Goal: Information Seeking & Learning: Learn about a topic

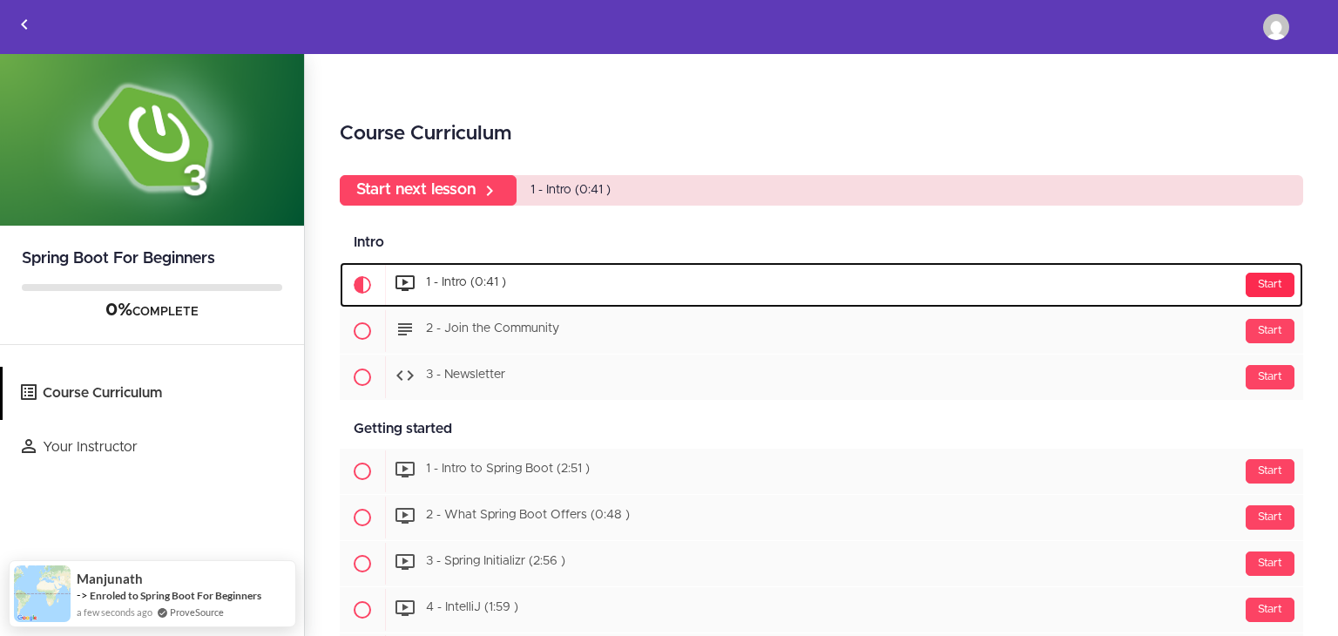
click at [1257, 283] on div "Start" at bounding box center [1270, 285] width 49 height 24
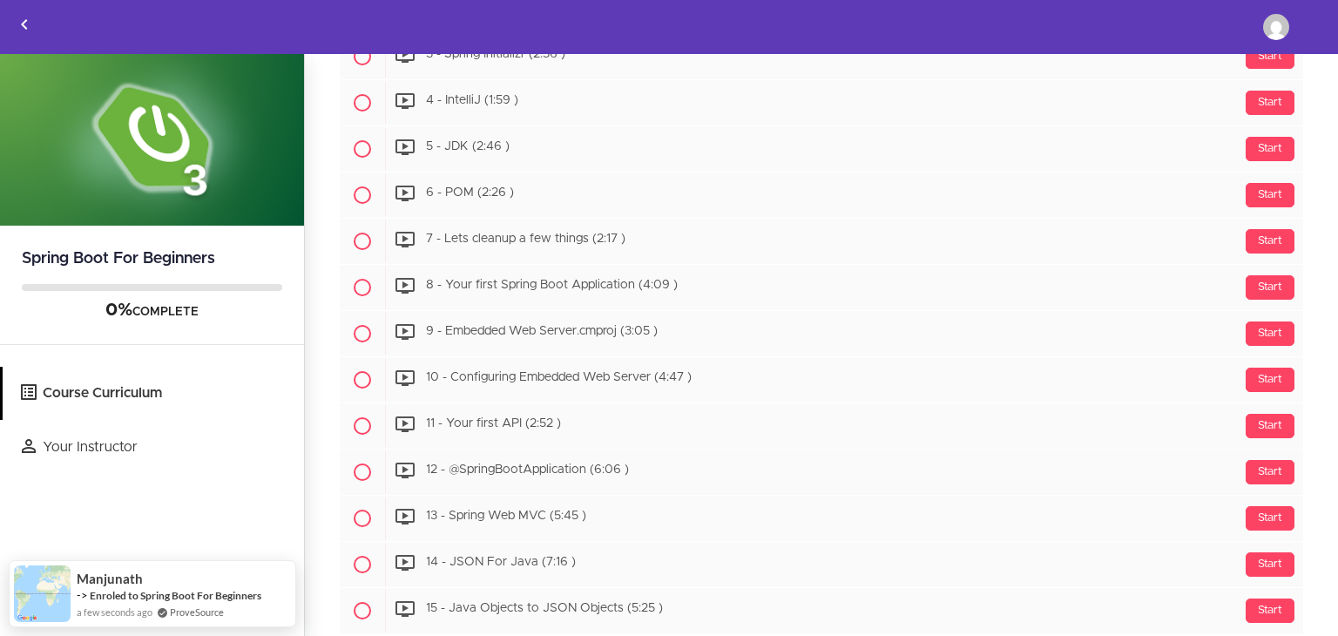
scroll to position [659, 0]
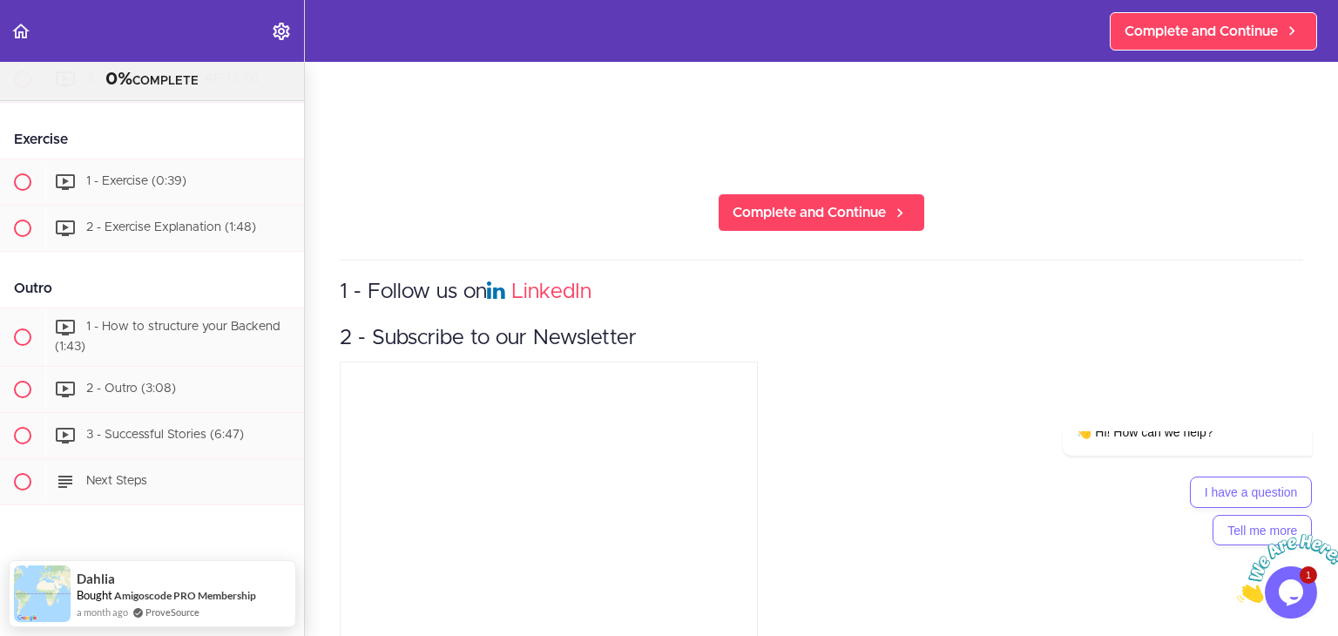
scroll to position [550, 0]
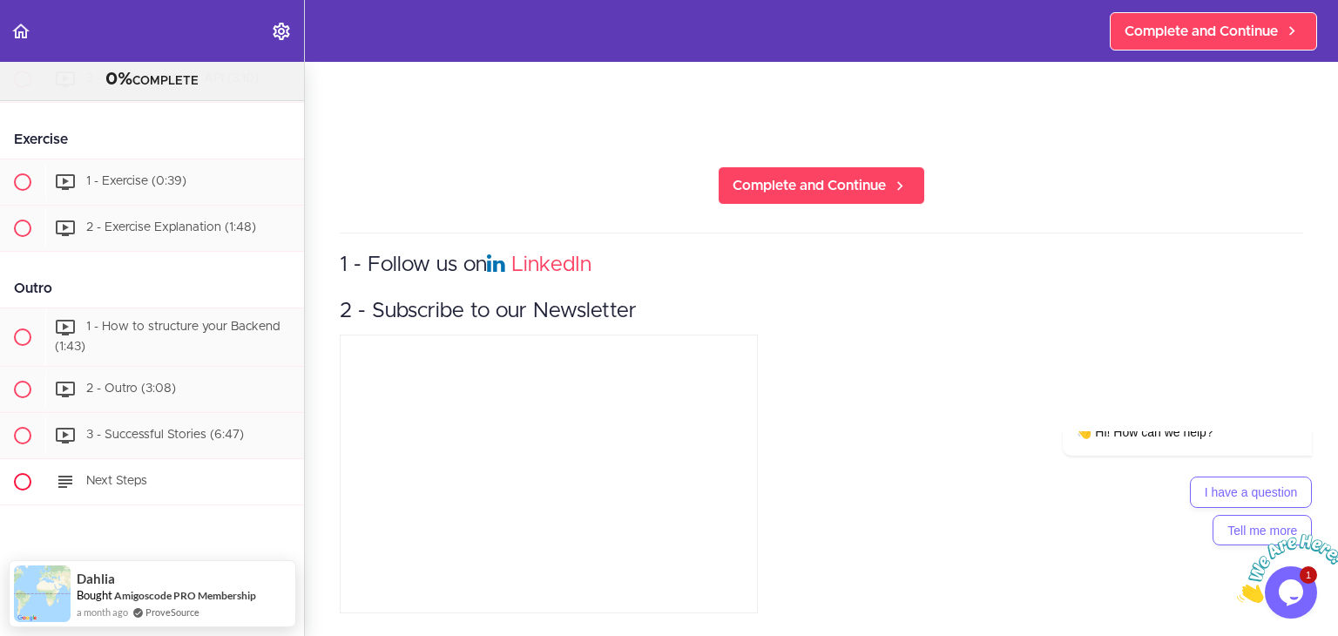
drag, startPoint x: 11, startPoint y: 97, endPoint x: 153, endPoint y: 470, distance: 399.1
click at [153, 470] on div "Spring Boot For Beginners 0% COMPLETE Intro 1 - Intro (0:41) 2 - Join the Commu…" at bounding box center [152, 349] width 305 height 574
copy div "0% COMPLETE Intro 1 - Intro (0:41) 2 - Join the Community 3 - Newsletter Gettin…"
click at [857, 444] on div "1 - Follow us on LinkedIn 2 - Subscribe to our Newsletter" at bounding box center [822, 426] width 964 height 386
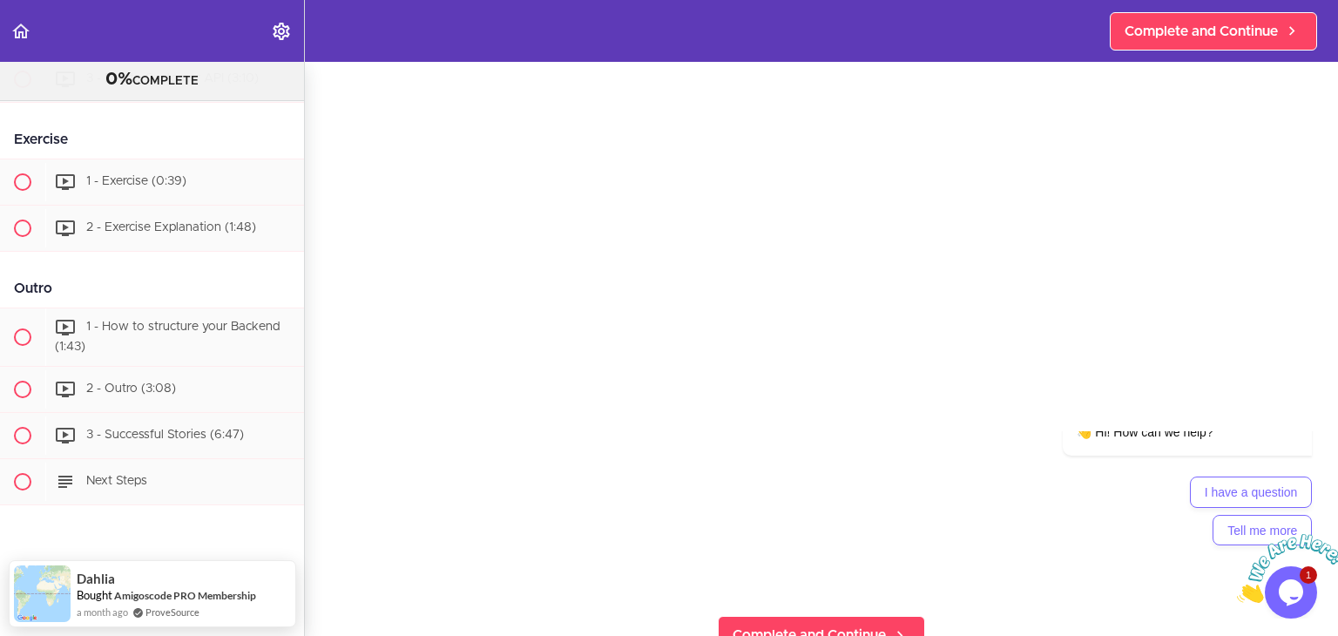
scroll to position [93, 0]
click at [1237, 591] on icon "Close" at bounding box center [1237, 598] width 0 height 15
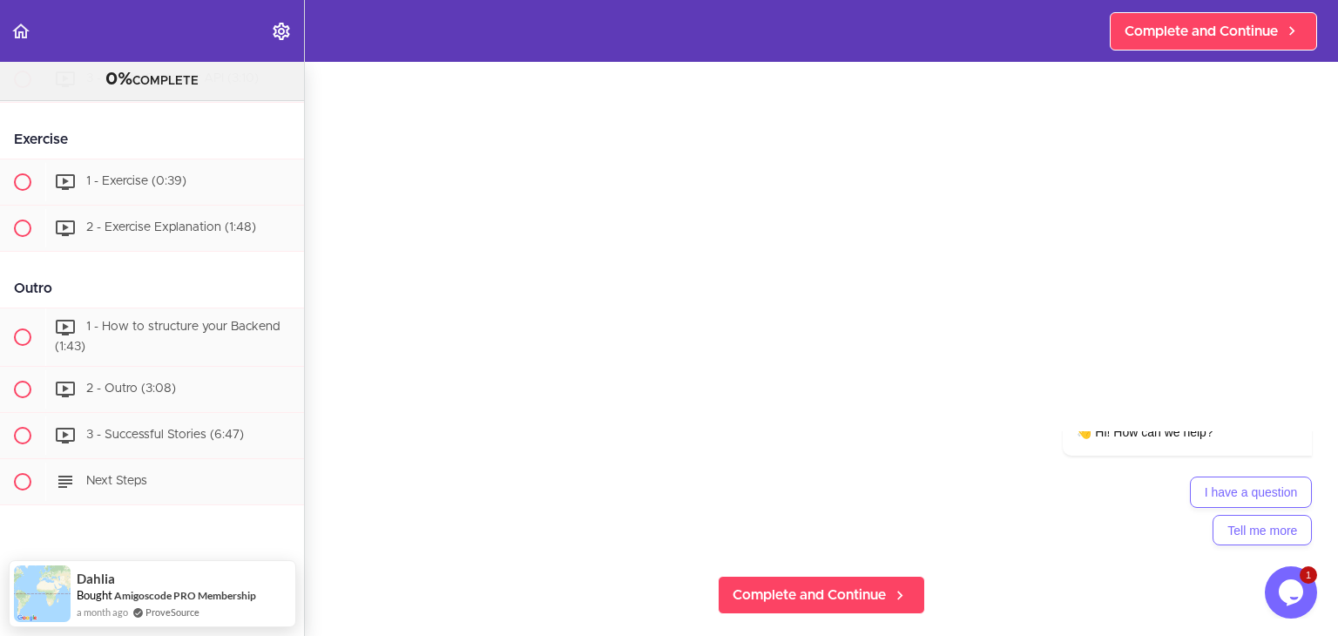
scroll to position [117, 0]
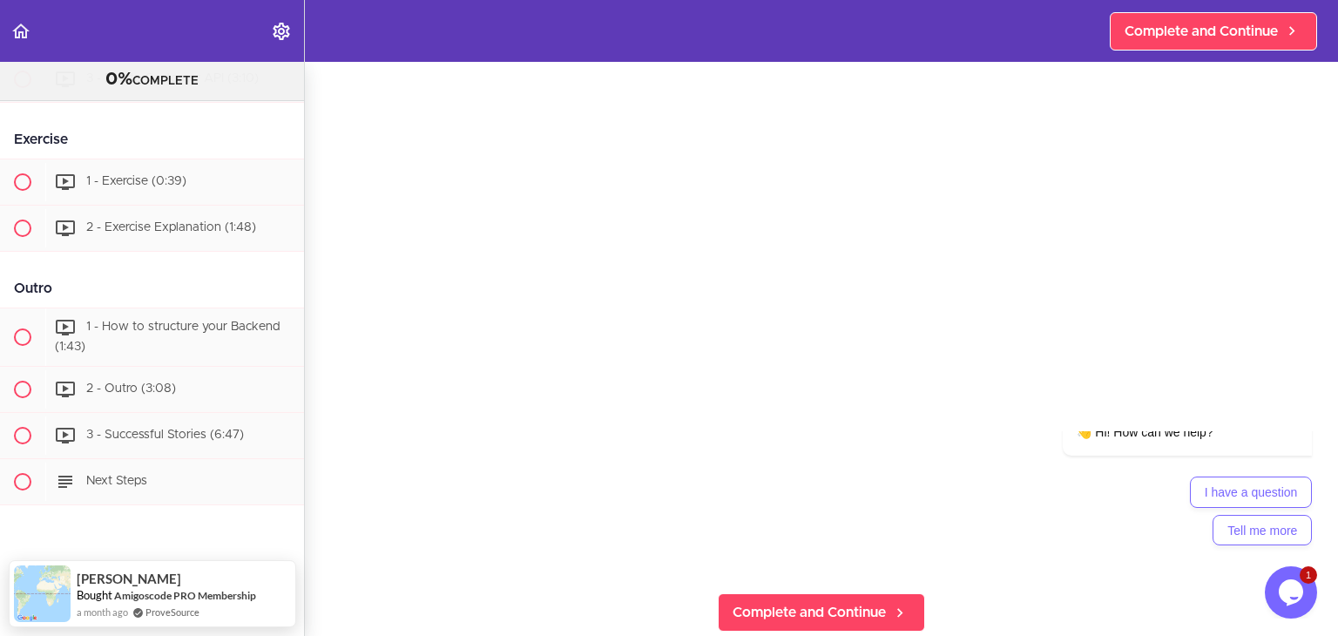
click at [1304, 570] on span "1" at bounding box center [1308, 574] width 17 height 17
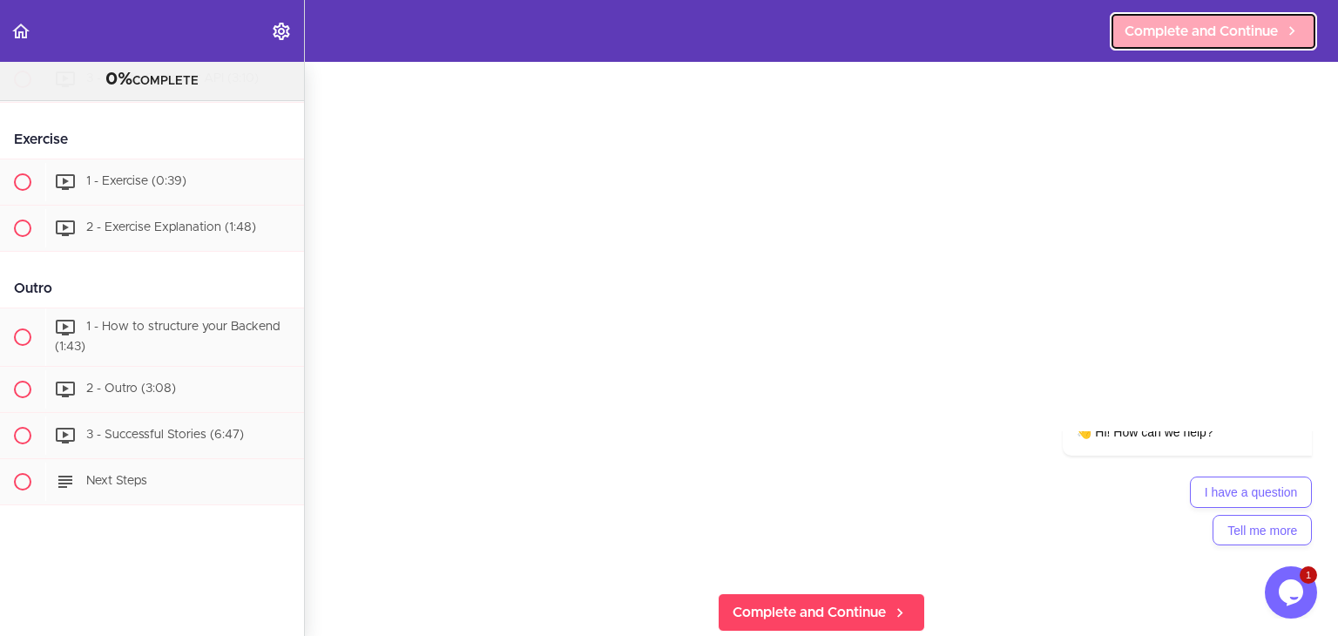
click at [1196, 49] on link "Complete and Continue" at bounding box center [1213, 31] width 207 height 38
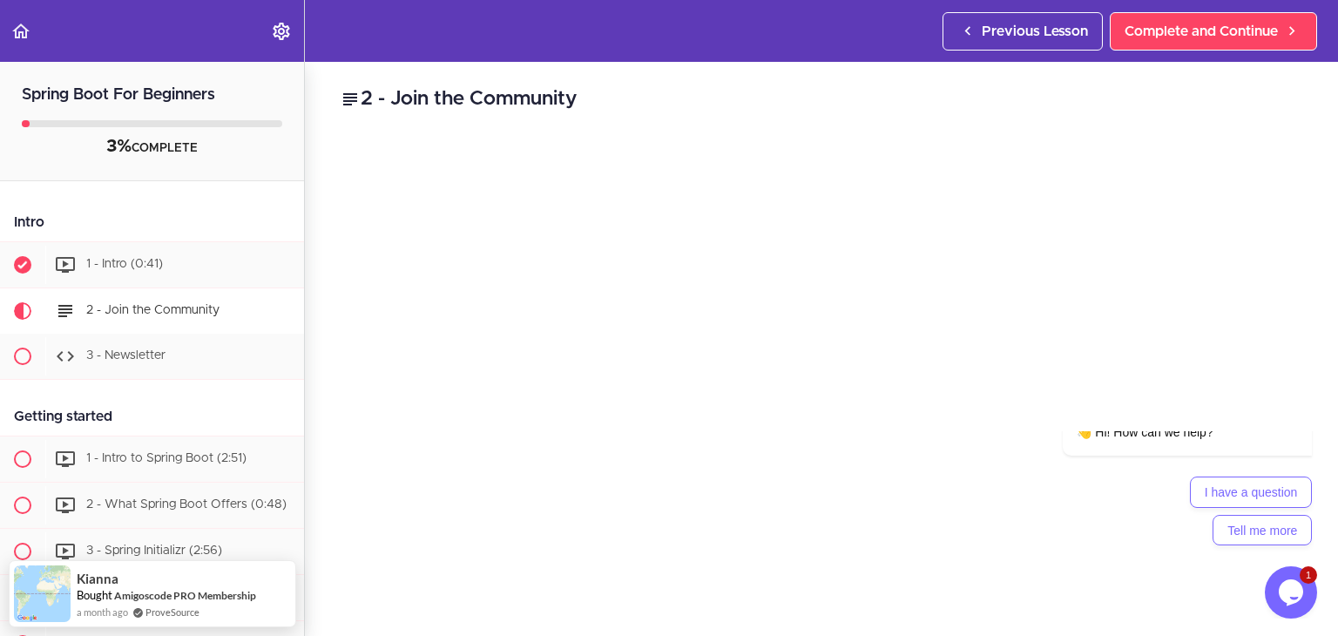
click at [1275, 585] on div "Opens Chat This icon Opens the chat window." at bounding box center [1291, 593] width 52 height 28
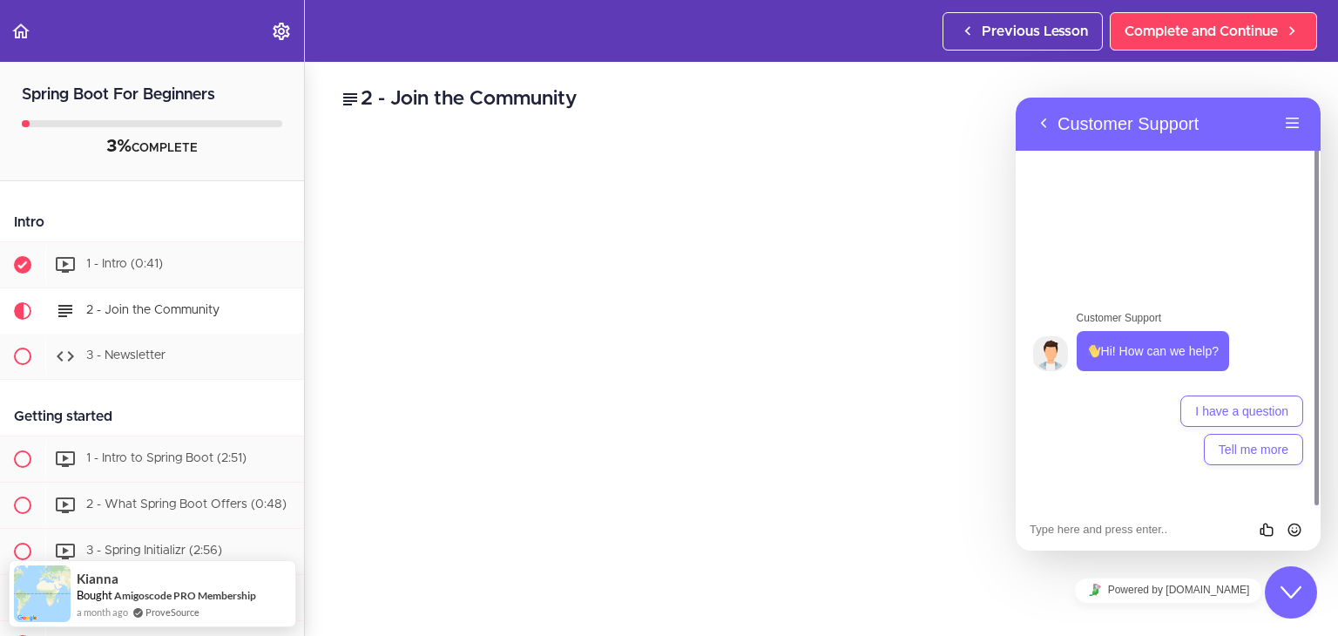
click at [1275, 585] on div "Close Chat This icon closes the chat window." at bounding box center [1291, 592] width 52 height 21
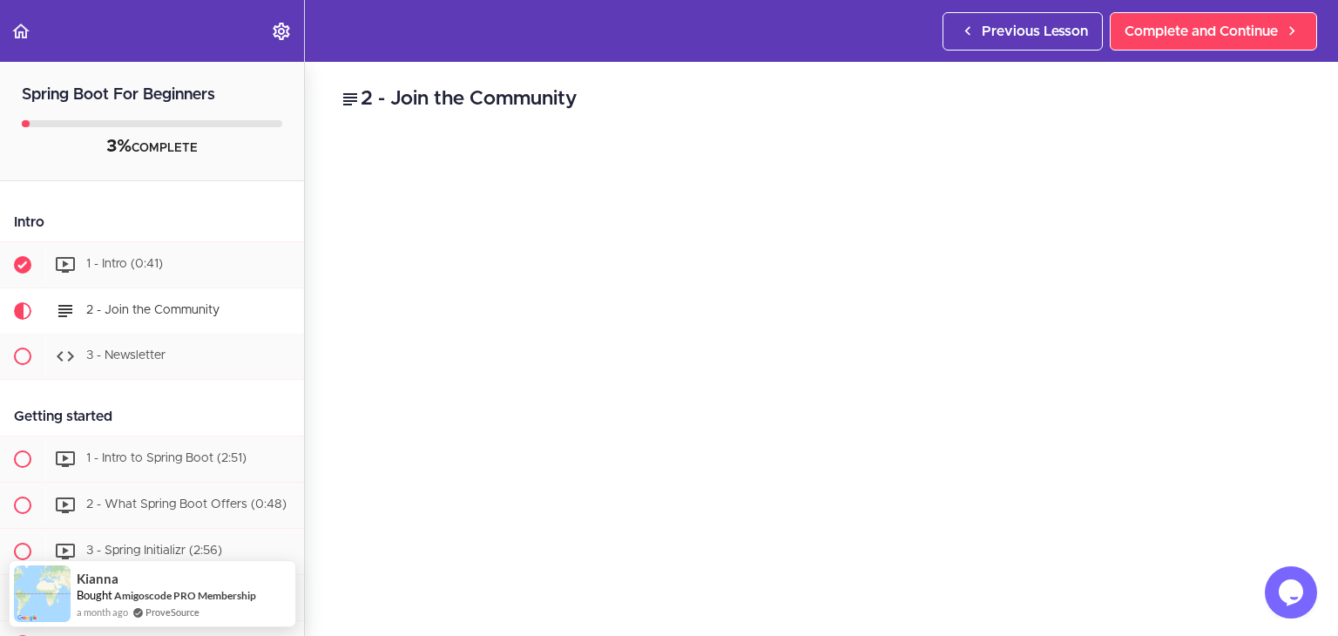
click at [372, 325] on img at bounding box center [549, 257] width 418 height 235
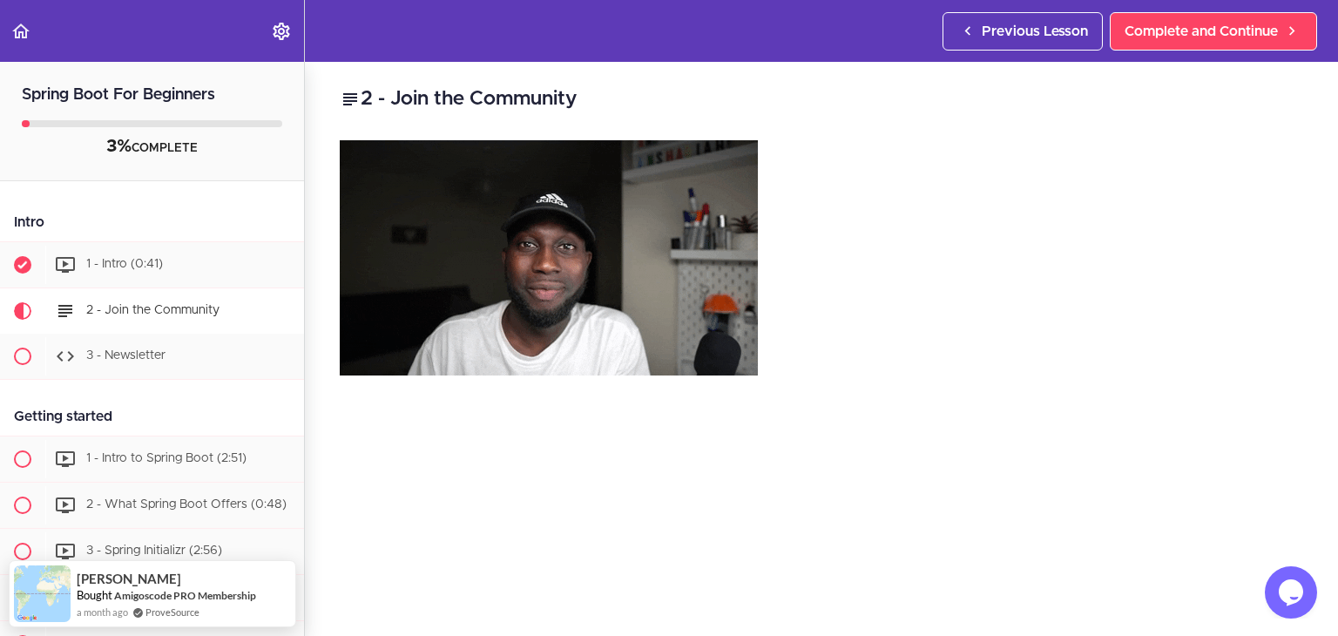
click at [614, 299] on img at bounding box center [549, 257] width 418 height 235
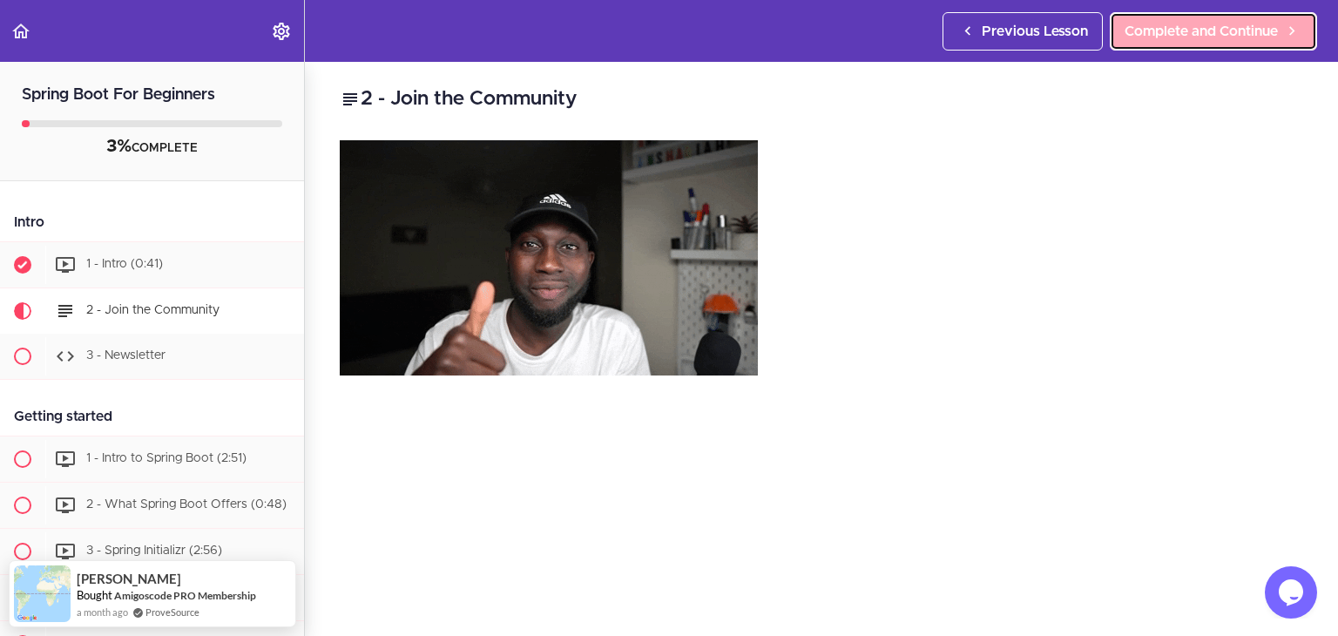
click at [1227, 28] on span "Complete and Continue" at bounding box center [1201, 31] width 153 height 21
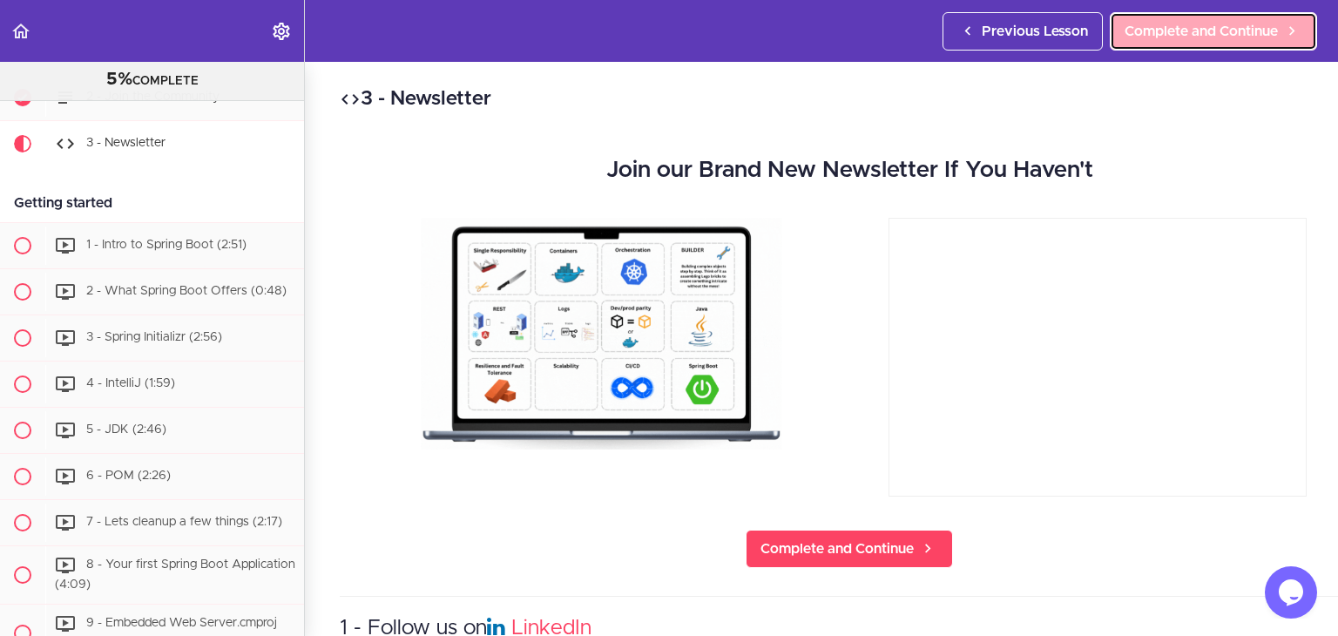
scroll to position [207, 0]
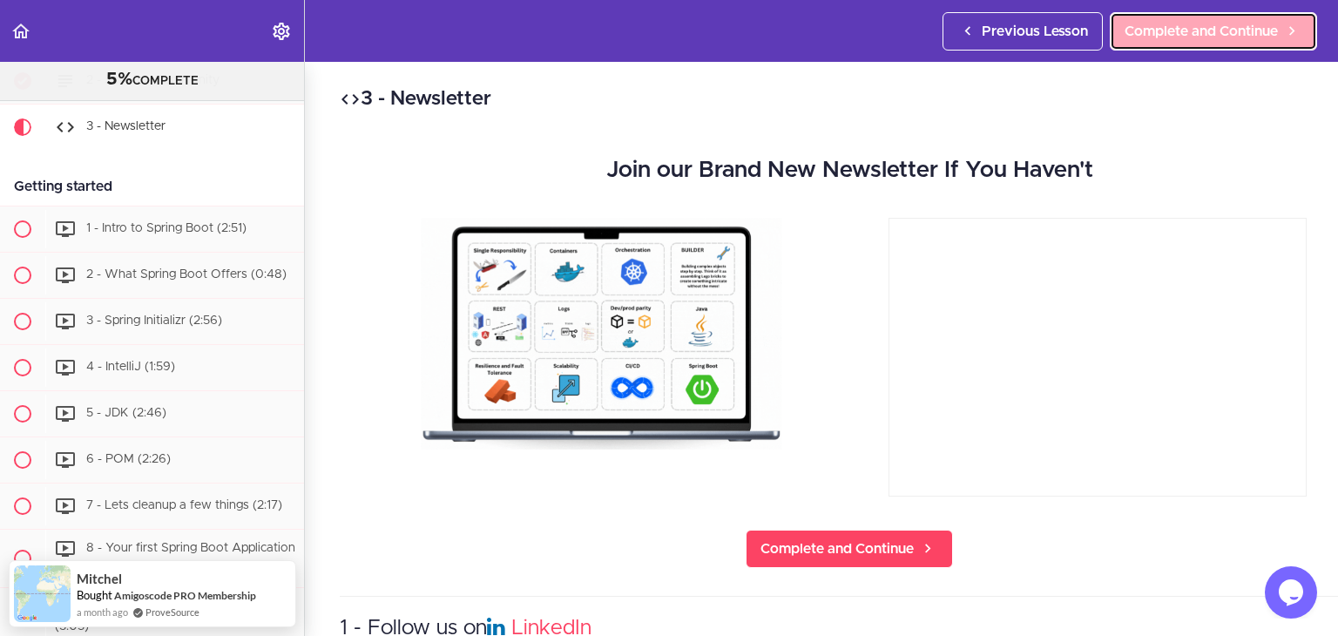
click at [1158, 25] on span "Complete and Continue" at bounding box center [1201, 31] width 153 height 21
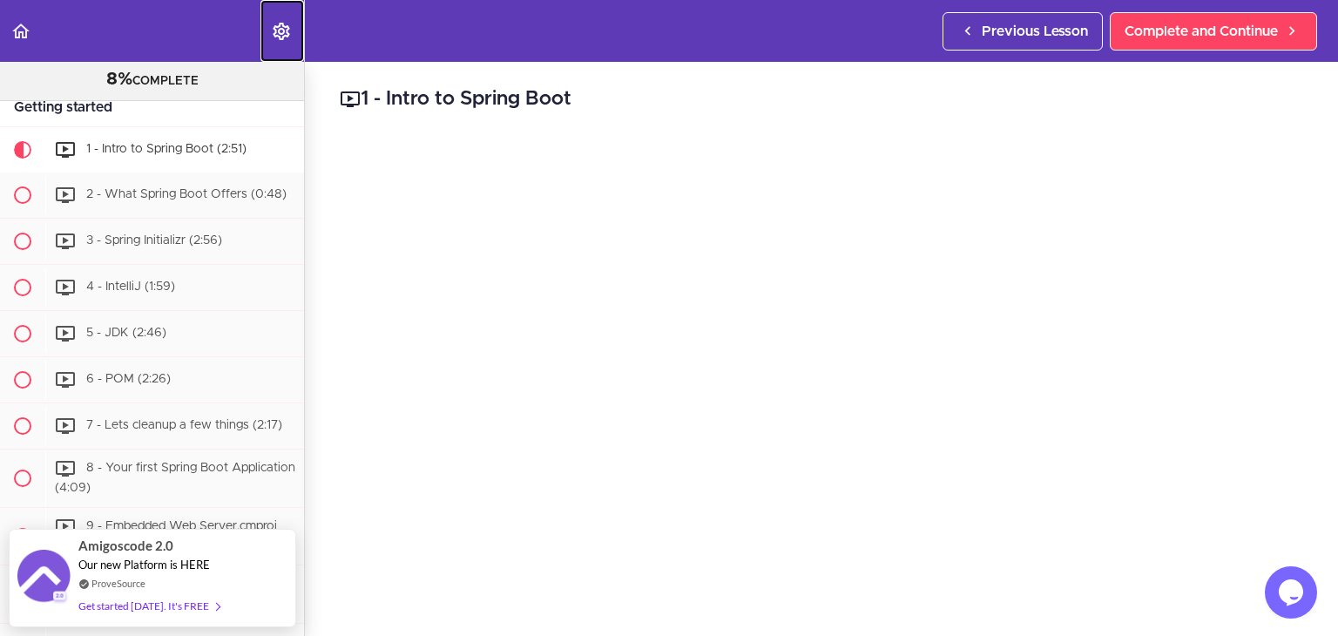
click at [283, 35] on icon "Settings Menu" at bounding box center [281, 31] width 21 height 21
click at [411, 119] on label "menuitem" at bounding box center [415, 124] width 30 height 16
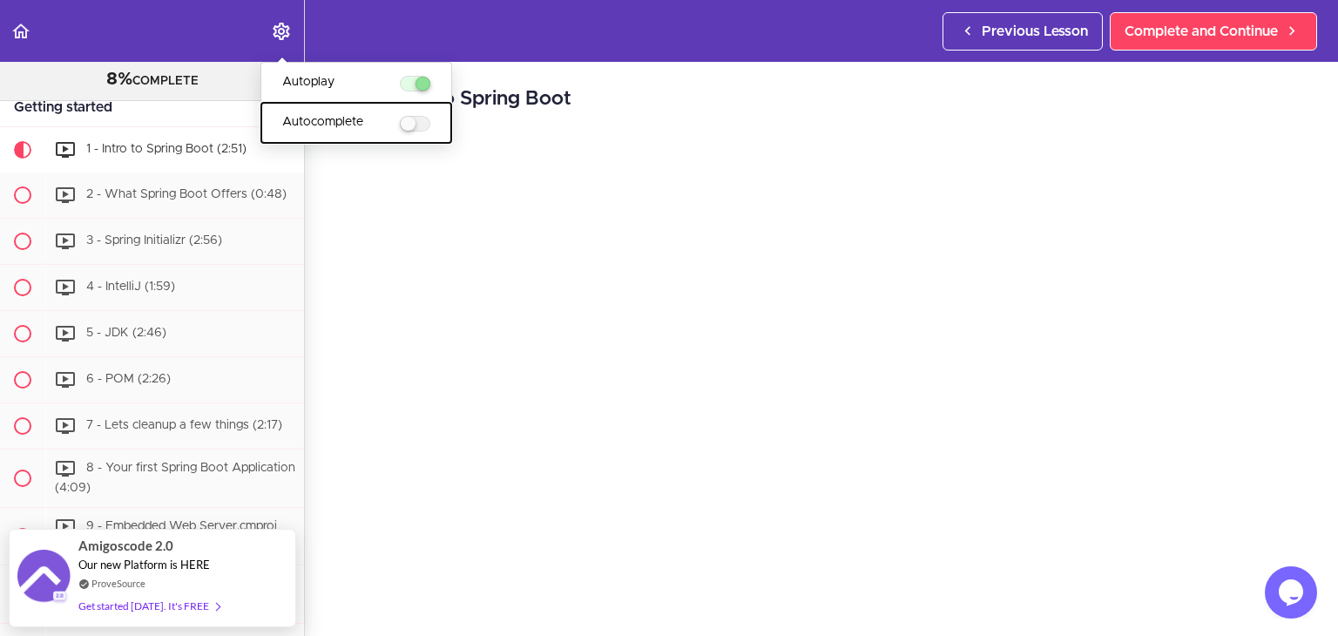
click at [411, 119] on input "Autocomplete" at bounding box center [405, 124] width 11 height 11
checkbox input "true"
click at [621, 62] on div "1 - Intro to Spring Boot Complete and Continue 1 - Follow us on LinkedIn 2 - Su…" at bounding box center [821, 349] width 1033 height 574
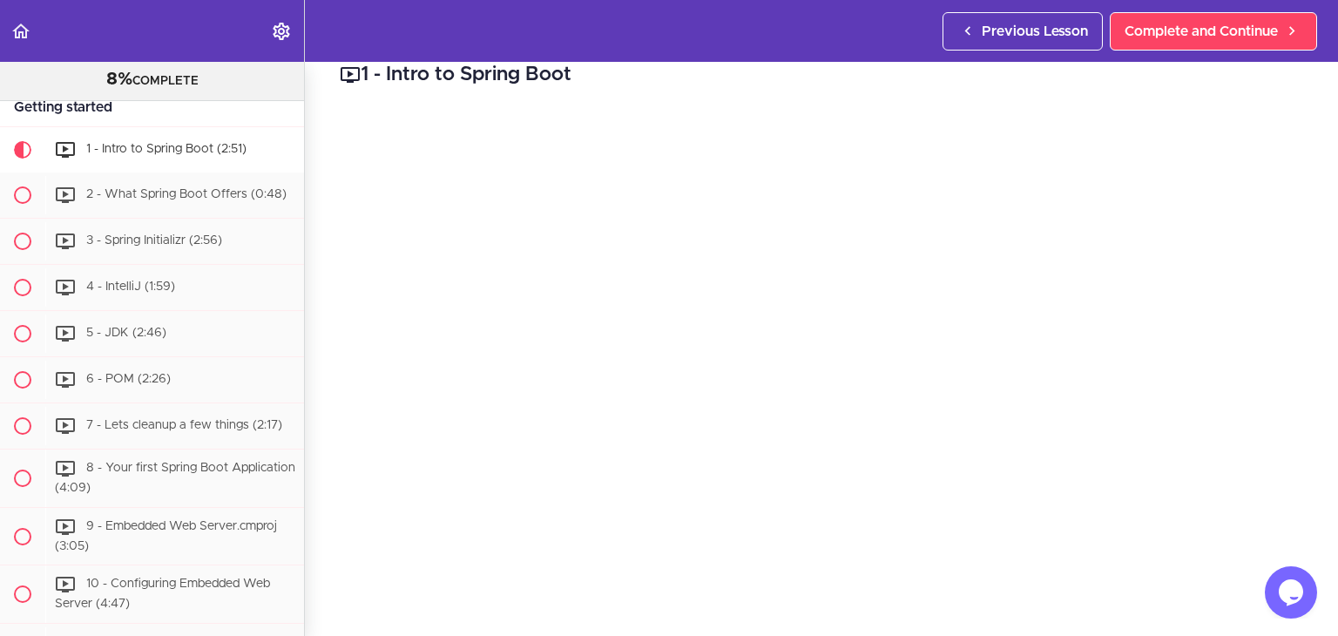
scroll to position [30, 0]
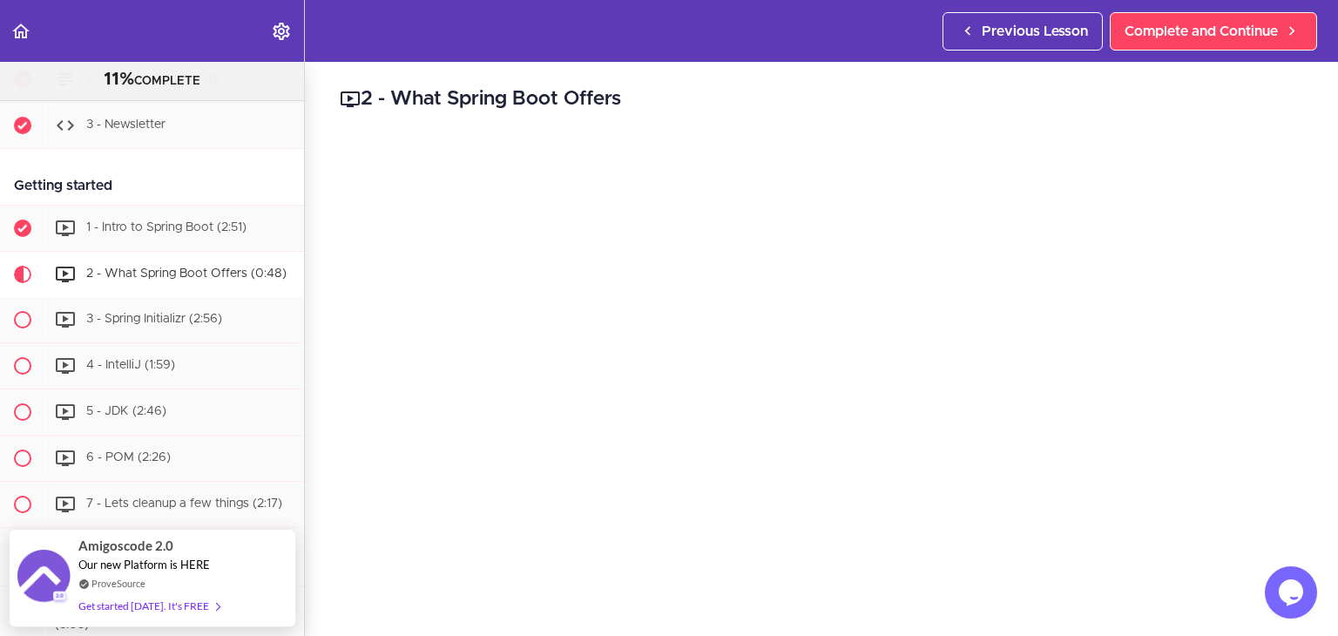
scroll to position [156, 0]
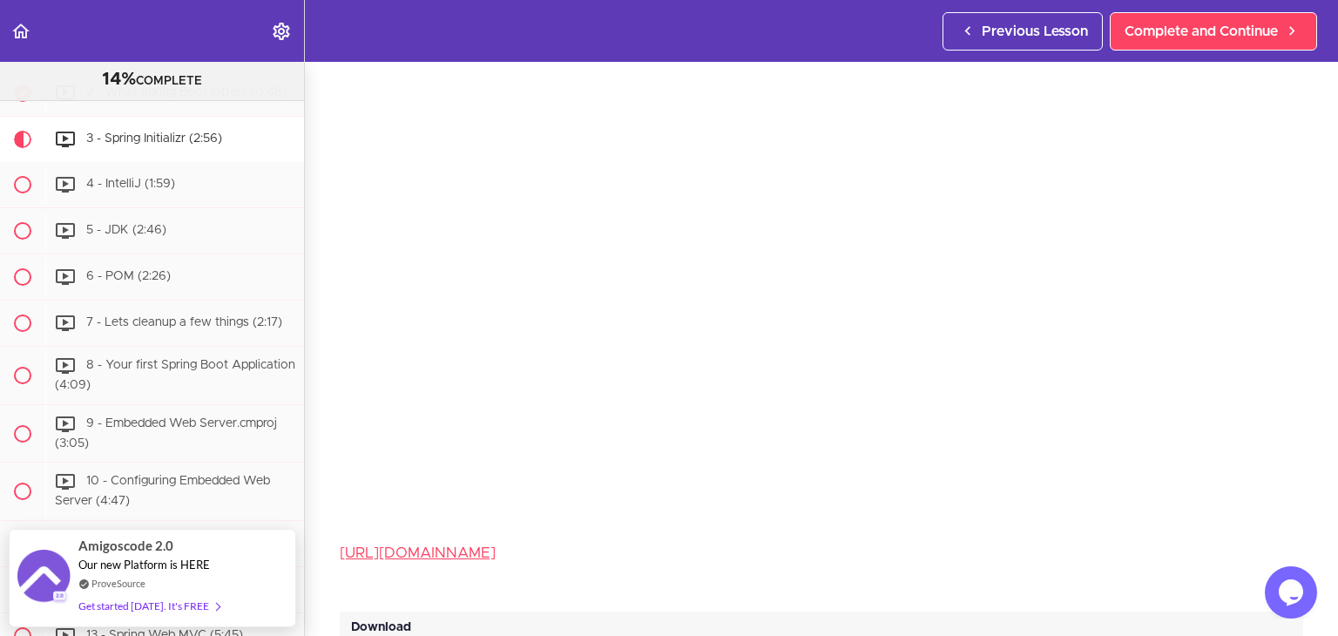
scroll to position [64, 0]
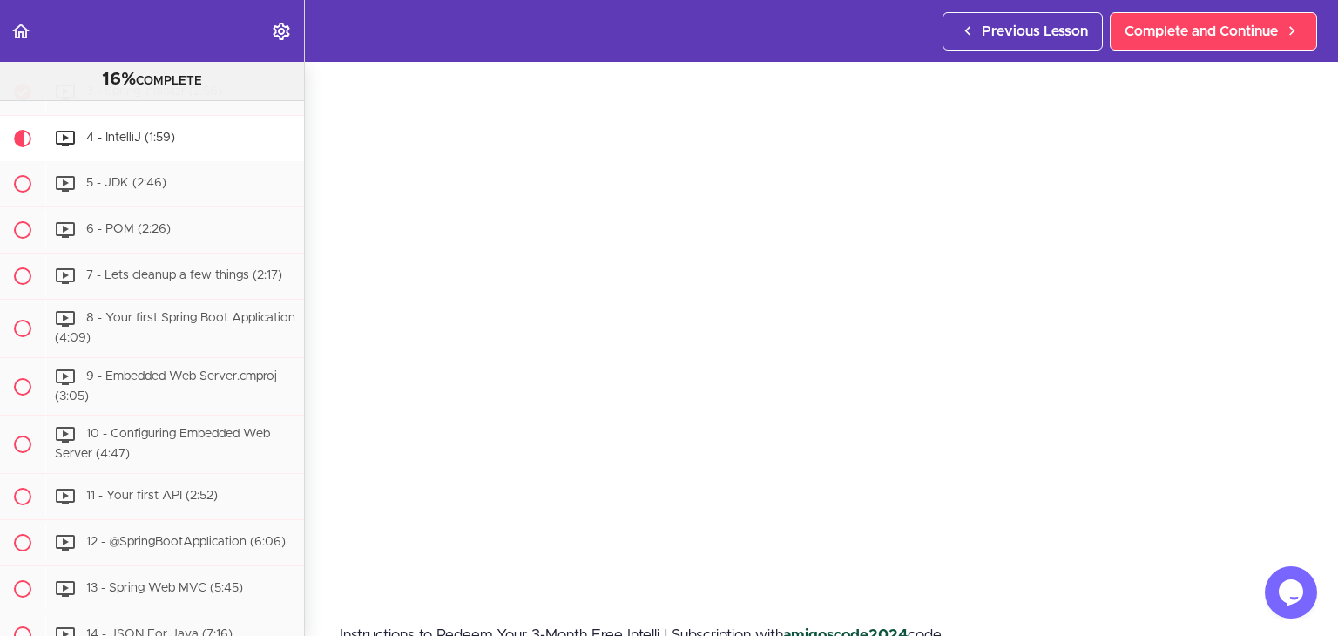
scroll to position [87, 0]
